Goal: Check status: Check status

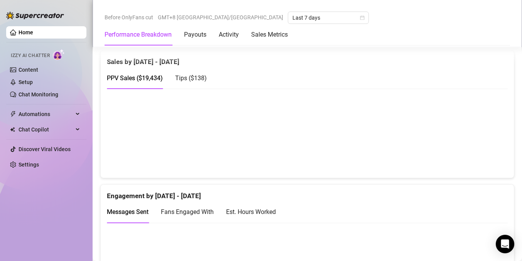
scroll to position [395, 0]
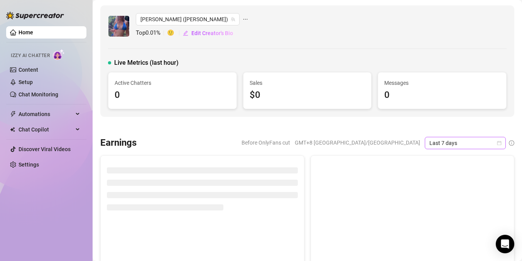
click at [478, 143] on span "Last 7 days" at bounding box center [465, 143] width 72 height 12
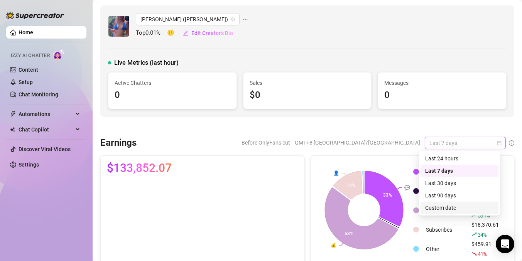
click at [429, 208] on div "Custom date" at bounding box center [459, 208] width 69 height 8
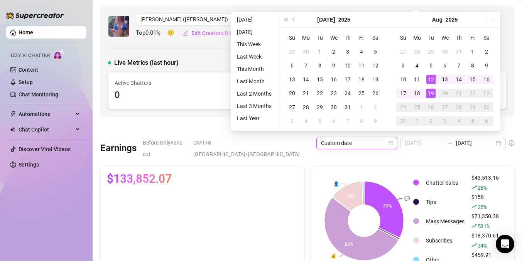
type input "[DATE]"
click at [430, 91] on div "19" at bounding box center [430, 93] width 9 height 9
click at [430, 95] on div "19" at bounding box center [430, 93] width 9 height 9
type input "[DATE]"
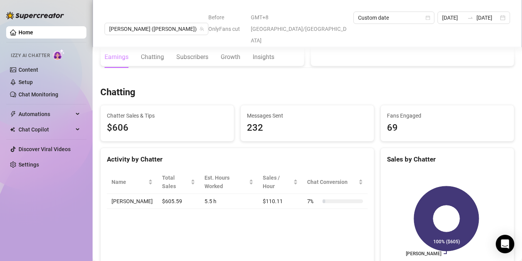
scroll to position [226, 0]
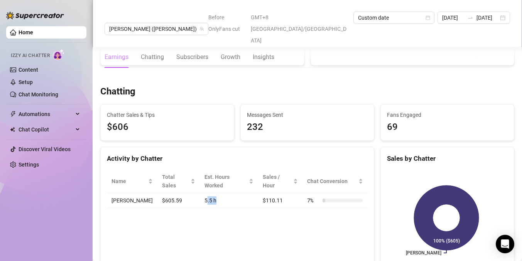
drag, startPoint x: 203, startPoint y: 180, endPoint x: 189, endPoint y: 179, distance: 14.7
click at [200, 193] on td "5.5 h" at bounding box center [229, 200] width 58 height 15
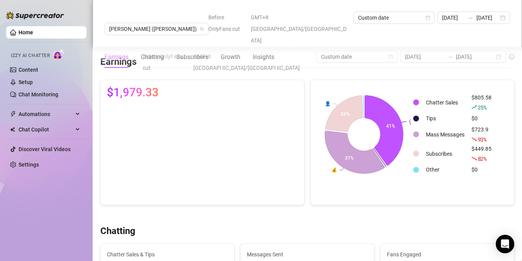
scroll to position [0, 0]
